Goal: Transaction & Acquisition: Purchase product/service

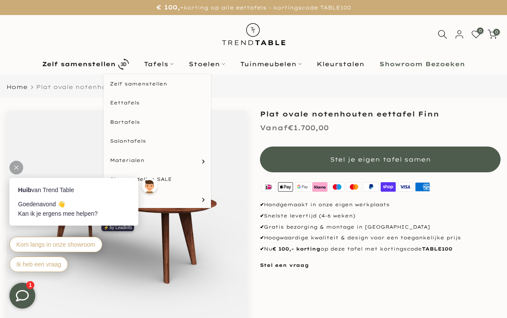
click at [161, 61] on link "Tafels" at bounding box center [159, 64] width 45 height 10
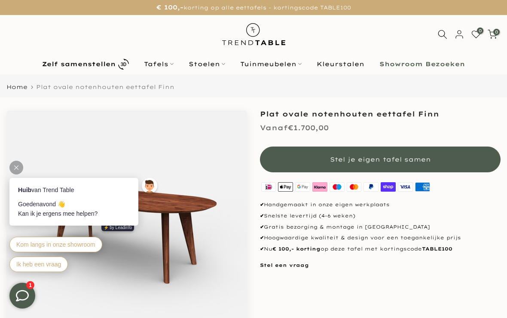
click at [160, 67] on link "Tafels" at bounding box center [159, 64] width 45 height 10
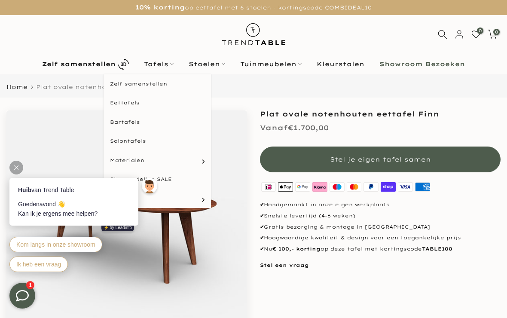
click at [128, 104] on link "Eettafels" at bounding box center [157, 102] width 107 height 19
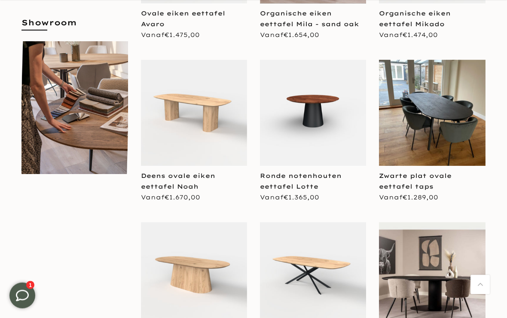
scroll to position [499, 0]
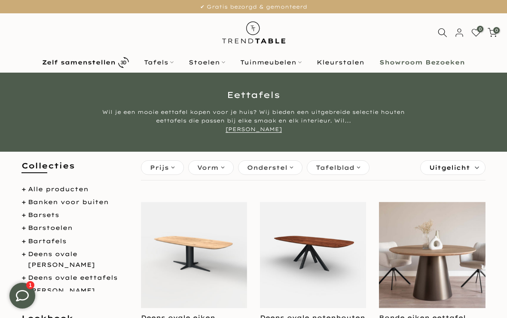
click at [125, 67] on icon at bounding box center [123, 62] width 11 height 11
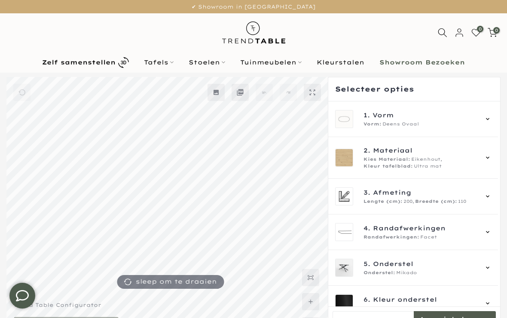
click at [449, 161] on div "Kies Materiaal: Eikenhout, Kleur tafelblad: Ultra mat" at bounding box center [421, 163] width 114 height 14
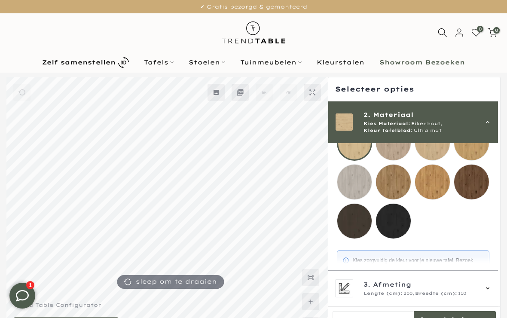
scroll to position [131, 0]
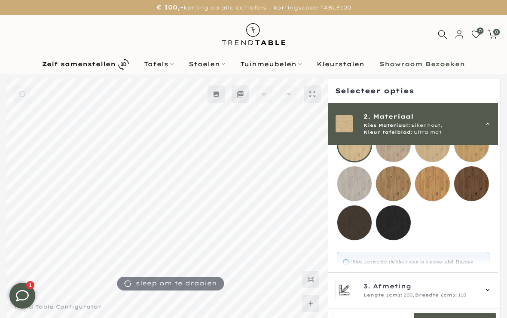
click at [479, 180] on mmq-loader at bounding box center [471, 183] width 35 height 35
